Goal: Book appointment/travel/reservation

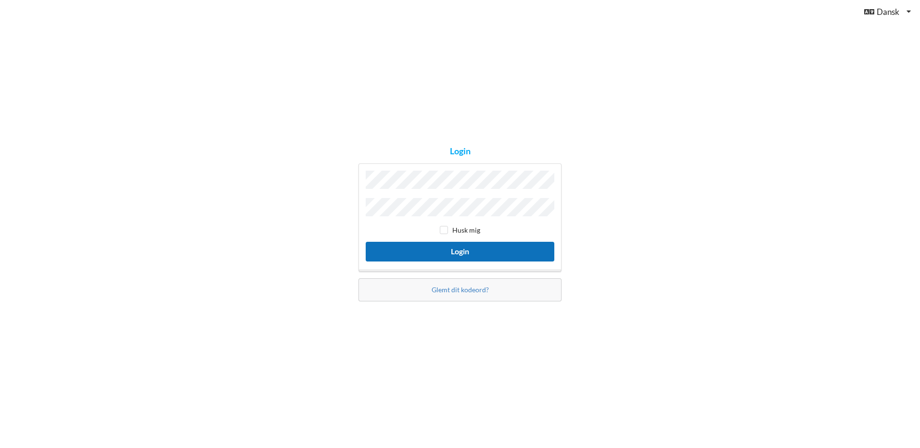
click at [460, 247] on button "Login" at bounding box center [460, 252] width 189 height 20
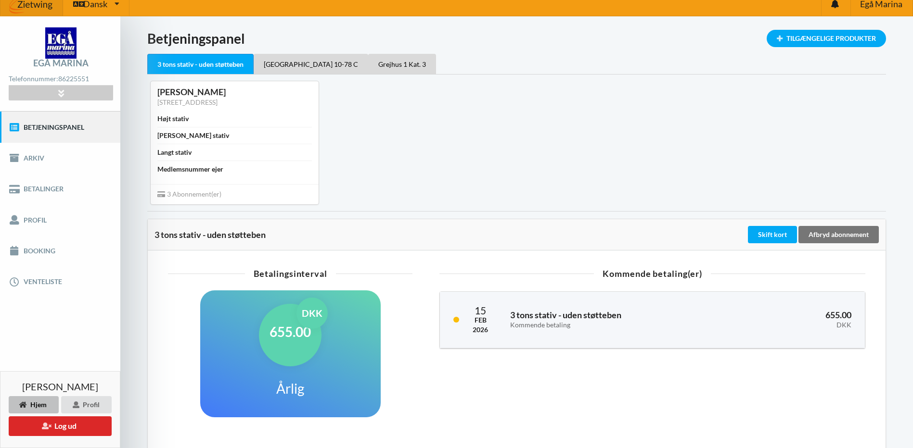
scroll to position [5, 0]
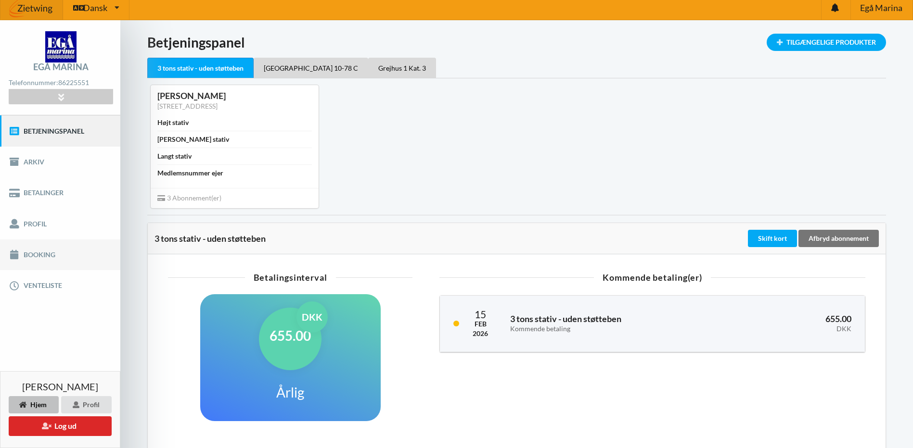
click at [36, 253] on link "Booking" at bounding box center [60, 255] width 120 height 31
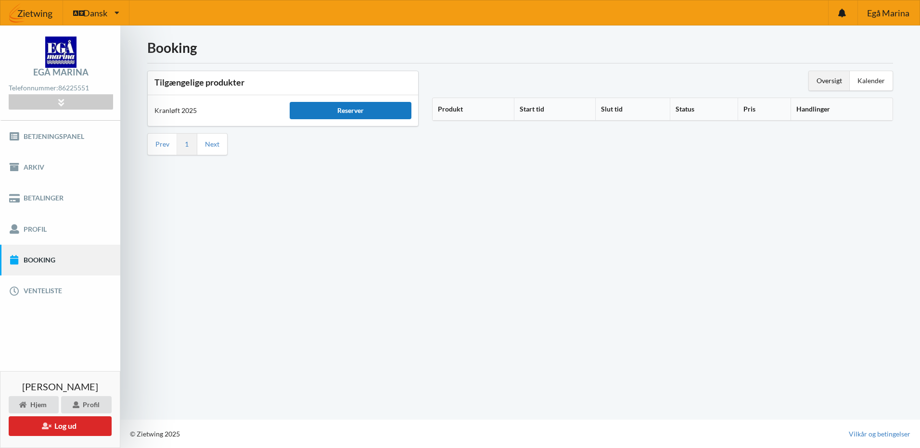
click at [370, 110] on div "Reserver" at bounding box center [351, 110] width 122 height 17
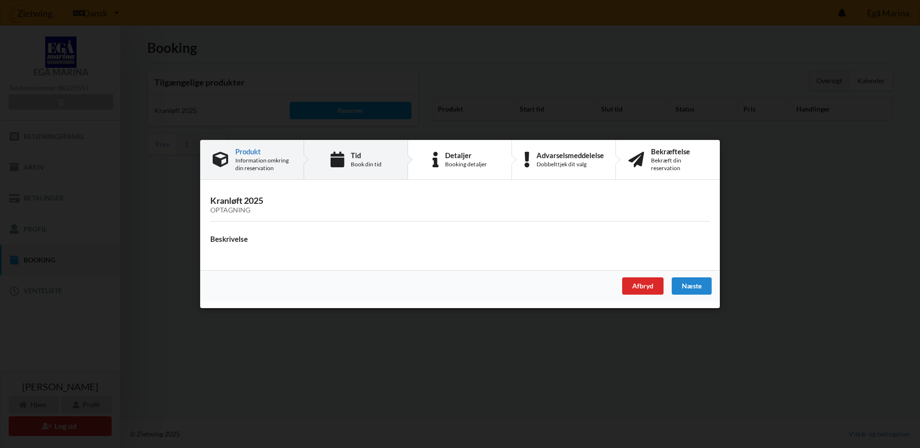
click at [357, 156] on div "Tid" at bounding box center [366, 156] width 31 height 8
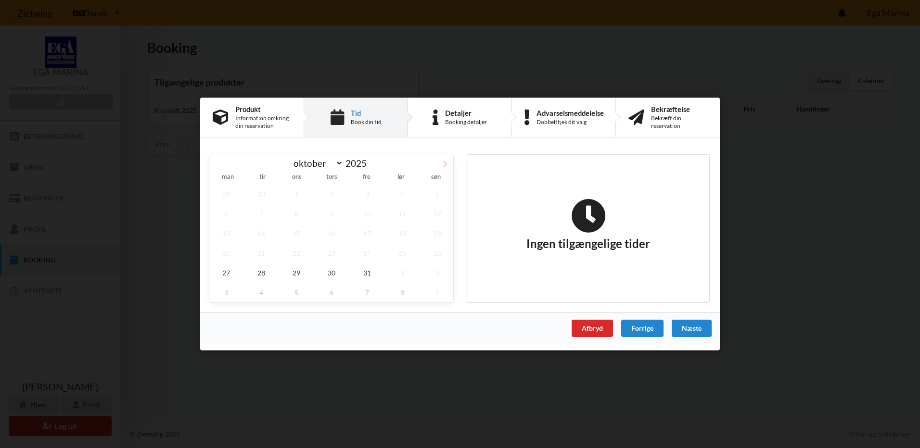
click at [444, 164] on icon at bounding box center [445, 164] width 7 height 7
click at [219, 165] on icon at bounding box center [218, 164] width 7 height 7
select select "9"
click at [642, 328] on div "Forrige" at bounding box center [642, 328] width 42 height 17
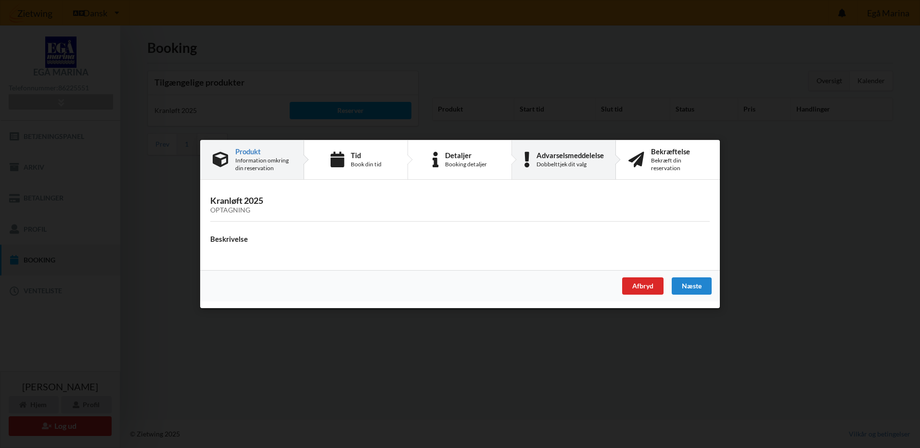
click at [558, 159] on div "Advarselsmeddelelse" at bounding box center [570, 156] width 67 height 8
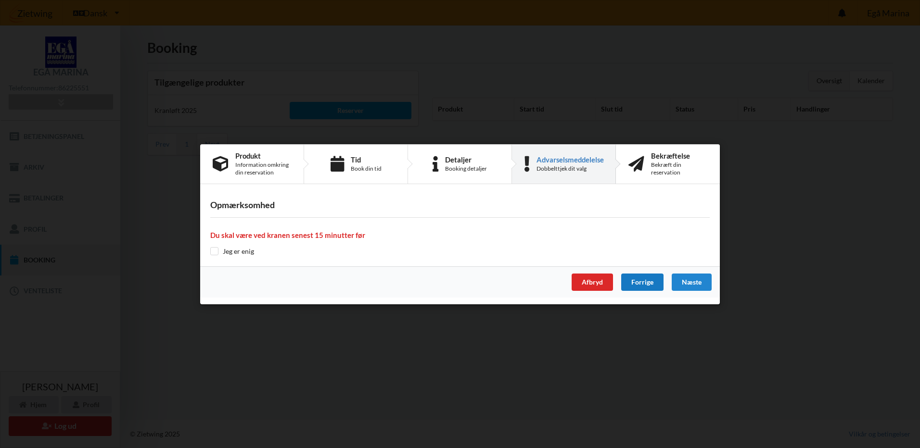
click at [647, 278] on div "Forrige" at bounding box center [642, 282] width 42 height 17
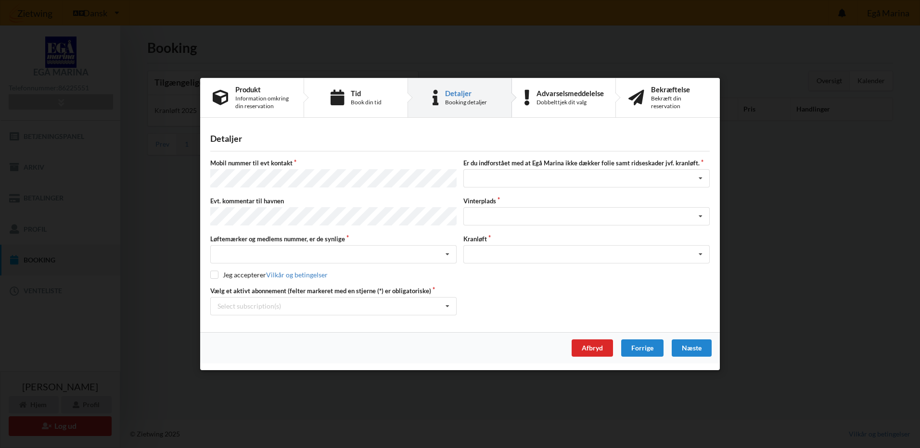
click at [593, 343] on div "Afbryd" at bounding box center [592, 348] width 41 height 17
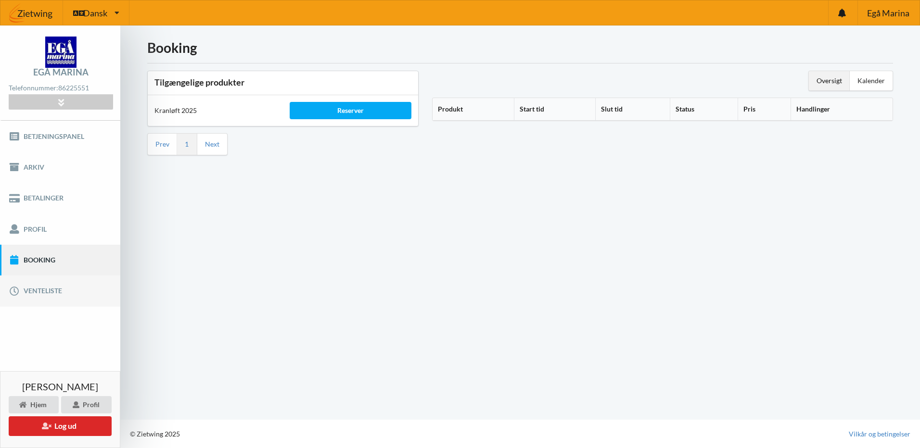
click at [29, 288] on link "Venteliste" at bounding box center [60, 291] width 120 height 31
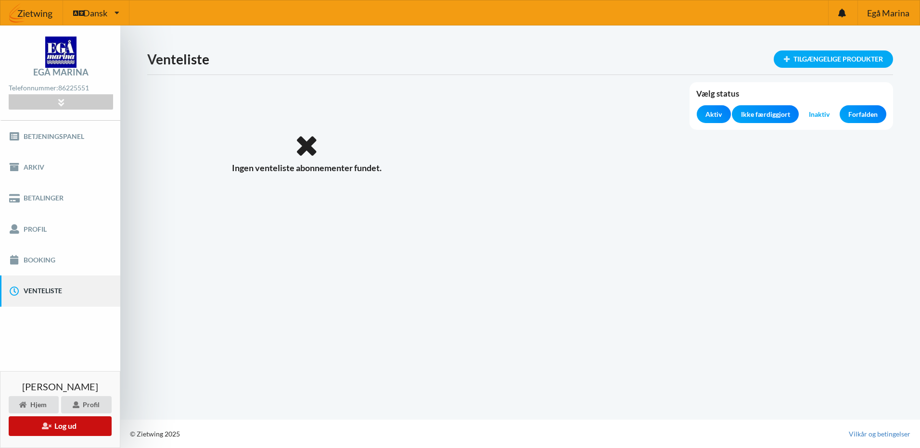
click at [64, 426] on button "Log ud" at bounding box center [60, 427] width 103 height 20
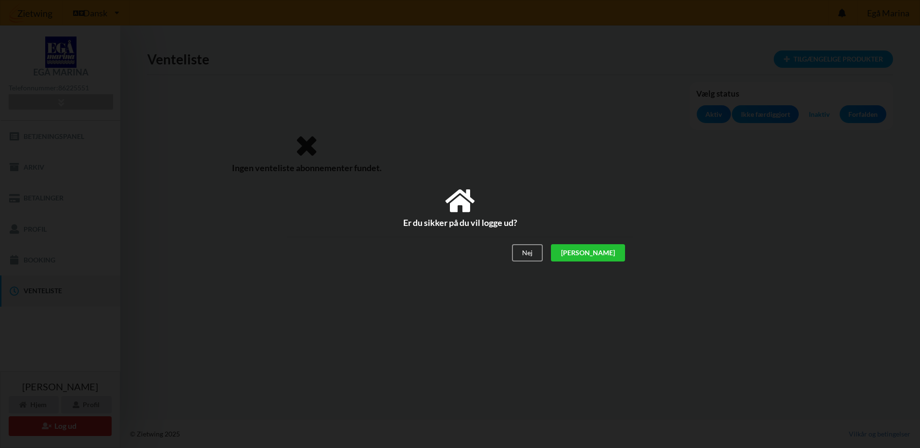
click at [609, 251] on div "[PERSON_NAME]" at bounding box center [588, 253] width 74 height 17
